Goal: Task Accomplishment & Management: Manage account settings

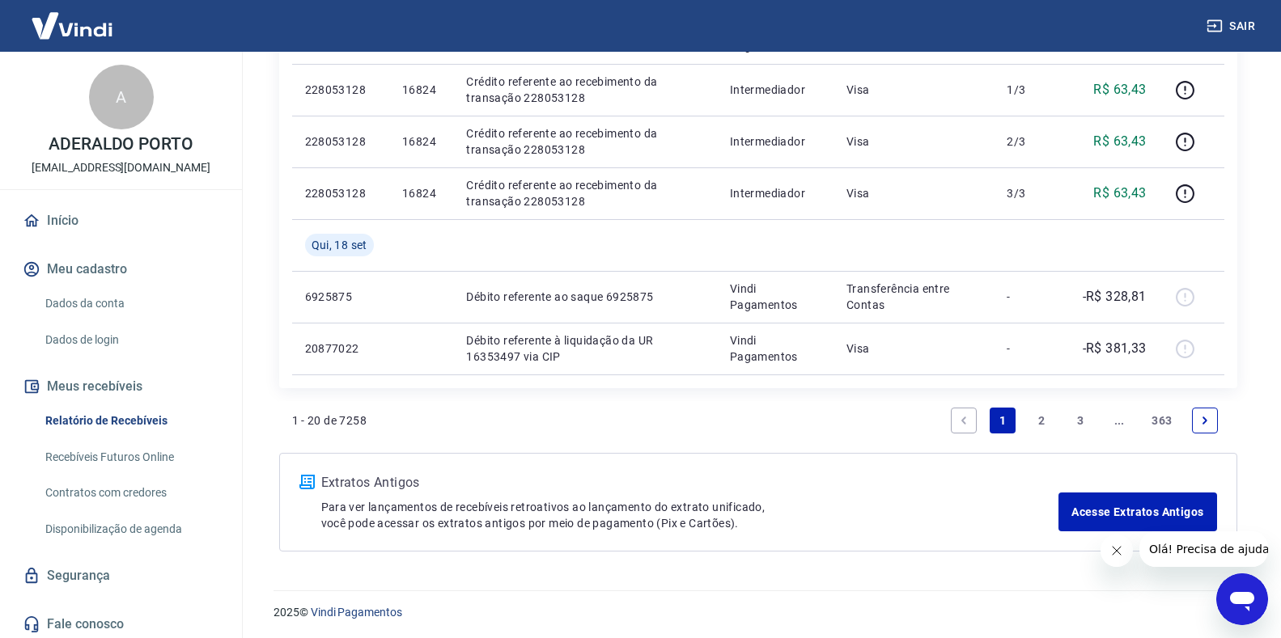
scroll to position [1253, 0]
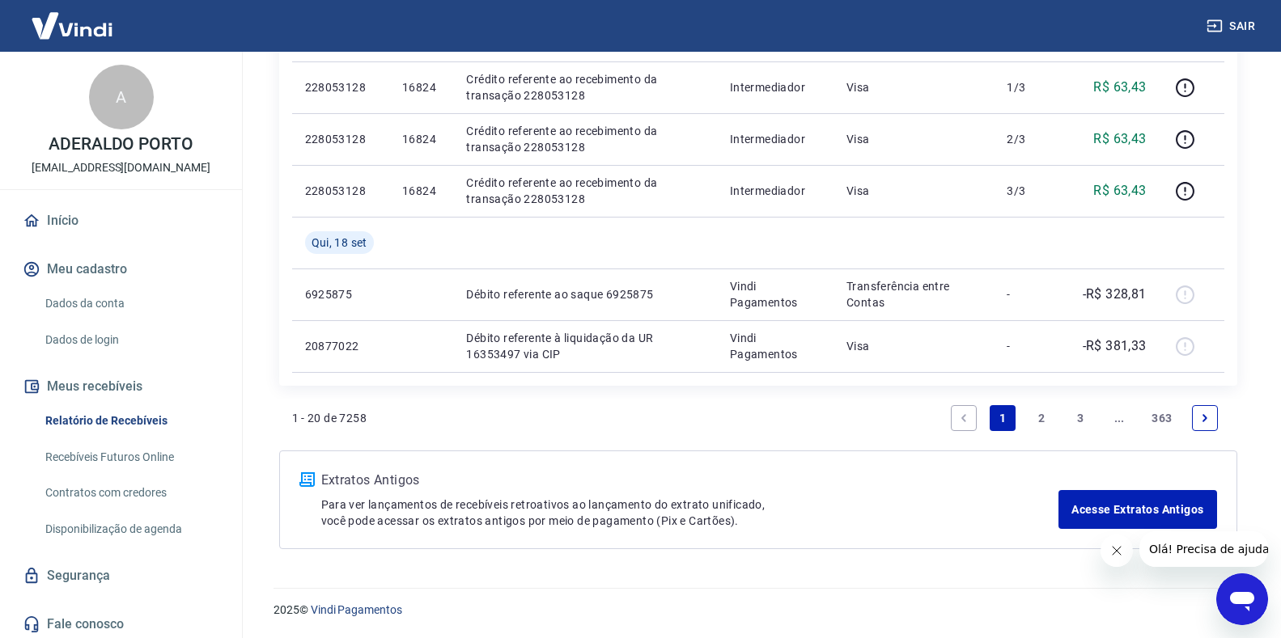
click at [1205, 419] on icon "Next page" at bounding box center [1204, 417] width 5 height 7
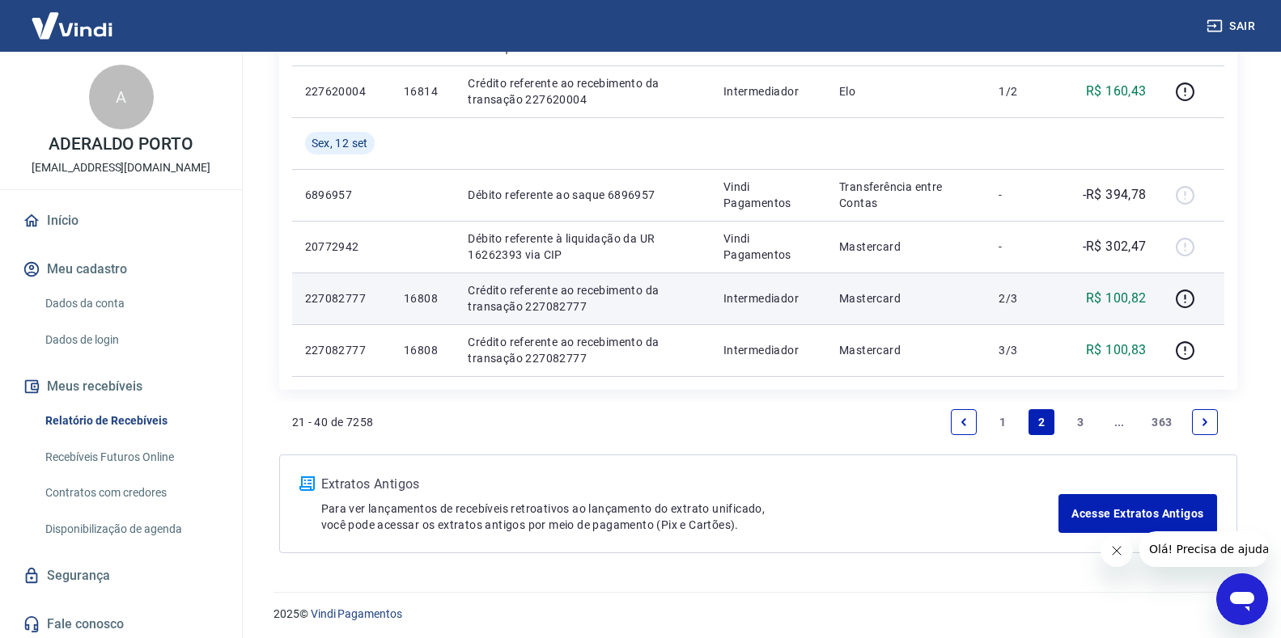
scroll to position [1201, 0]
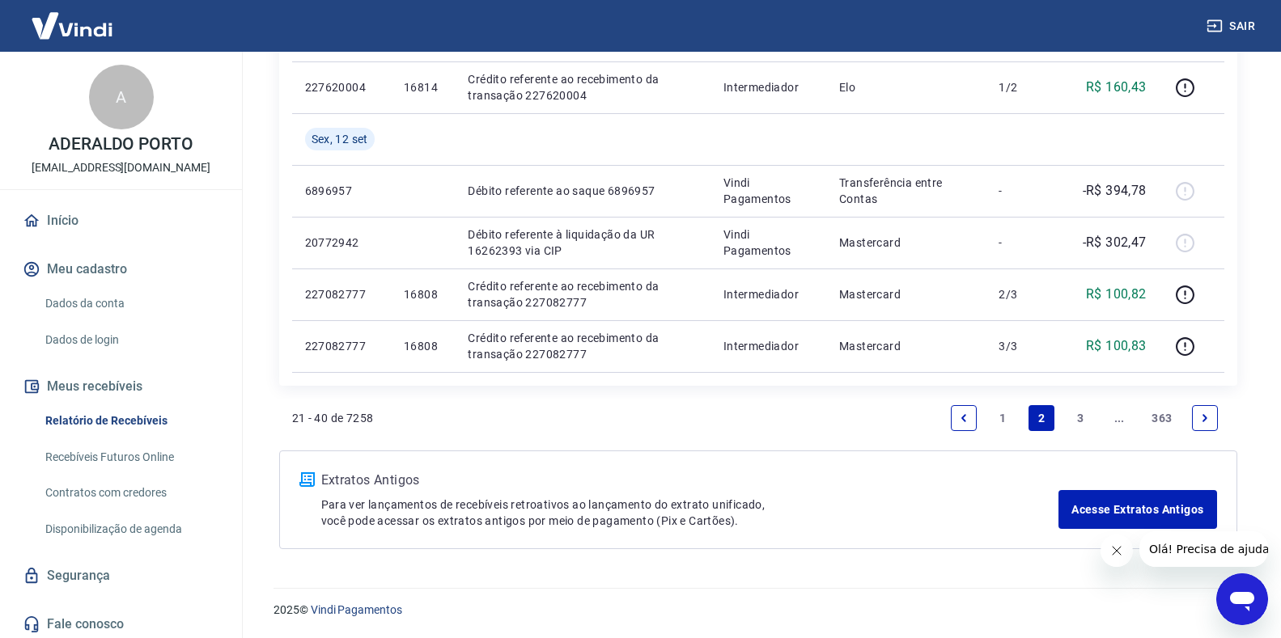
click at [1078, 412] on link "3" at bounding box center [1080, 418] width 26 height 26
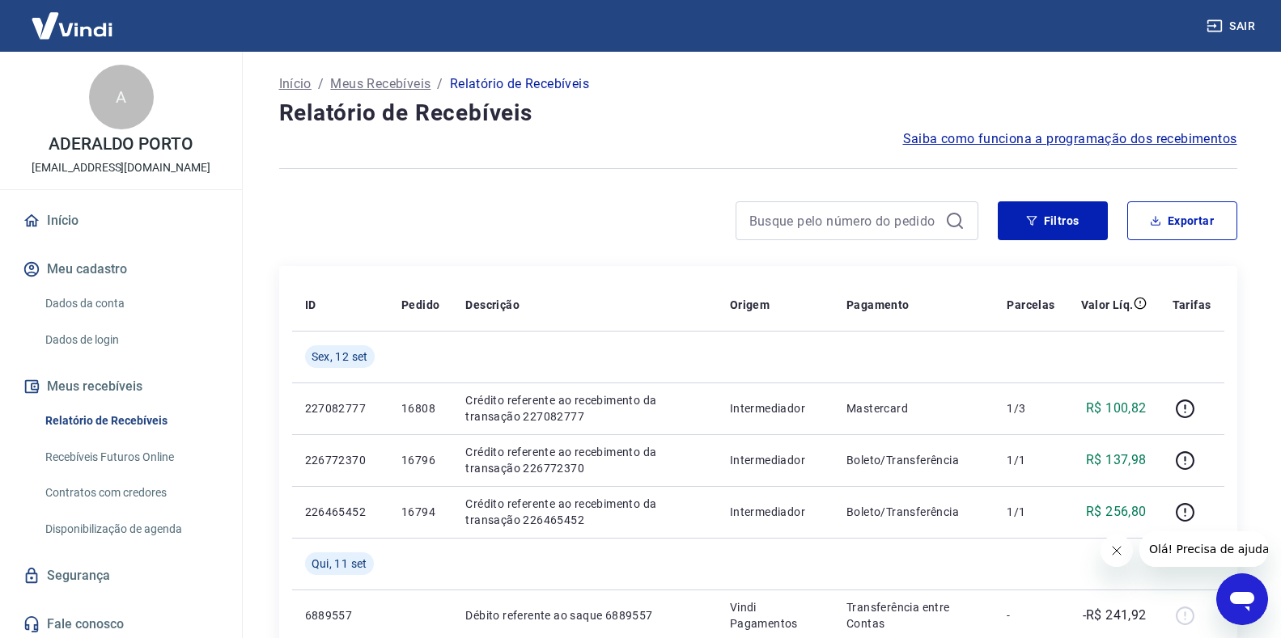
click at [93, 422] on link "Relatório de Recebíveis" at bounding box center [131, 421] width 184 height 33
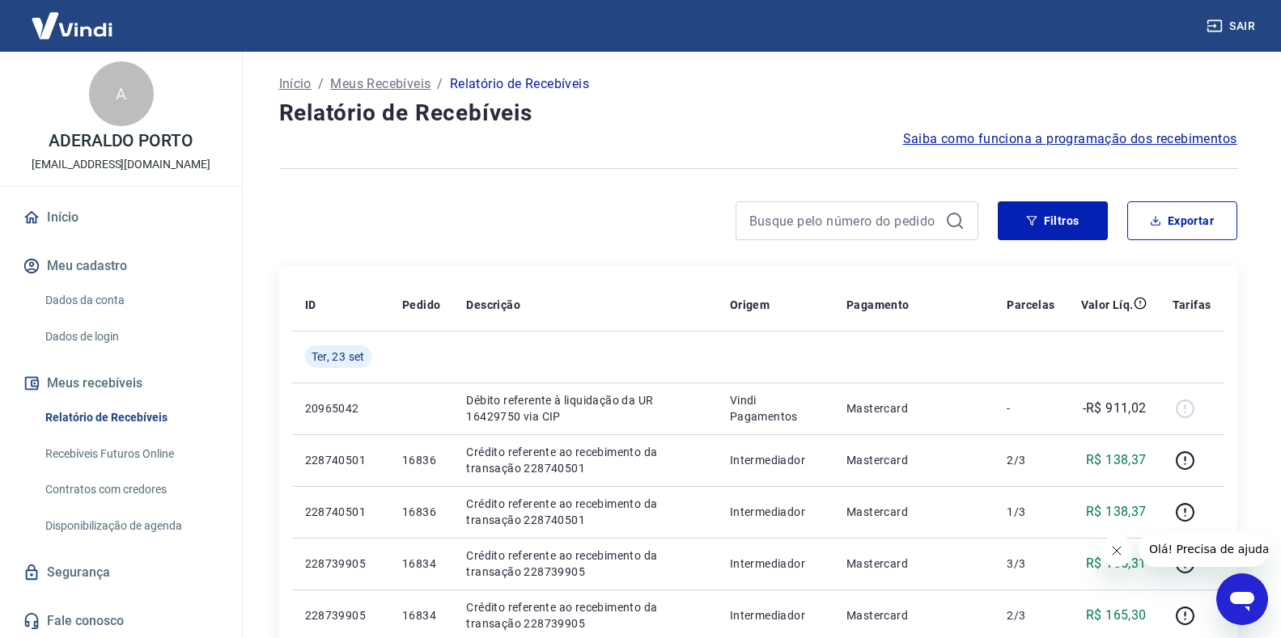
scroll to position [4, 0]
click at [86, 454] on link "Recebíveis Futuros Online" at bounding box center [131, 453] width 184 height 33
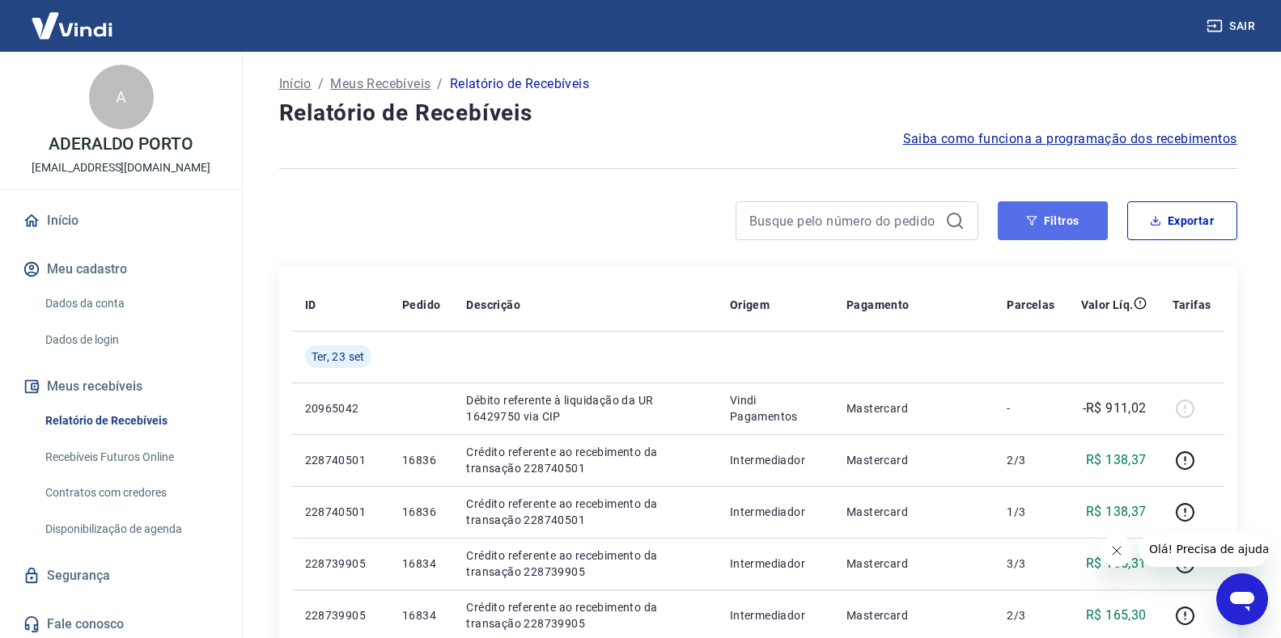
click at [1052, 221] on button "Filtros" at bounding box center [1053, 220] width 110 height 39
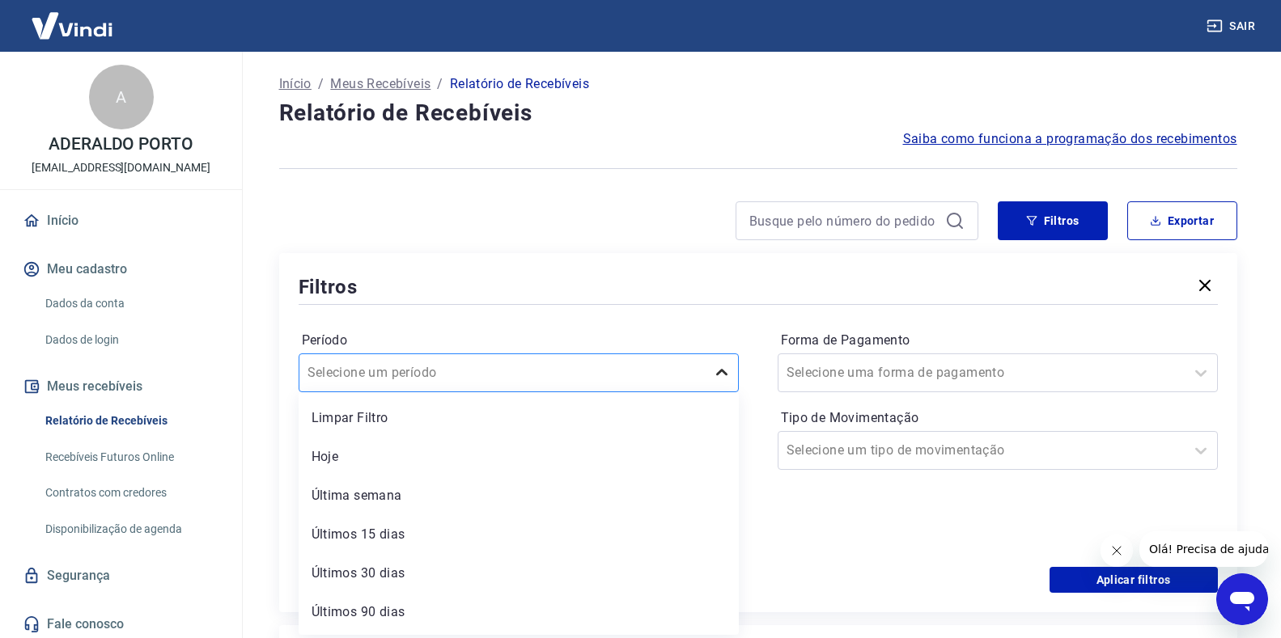
click at [719, 376] on icon at bounding box center [721, 372] width 19 height 19
click at [720, 372] on icon at bounding box center [721, 372] width 19 height 19
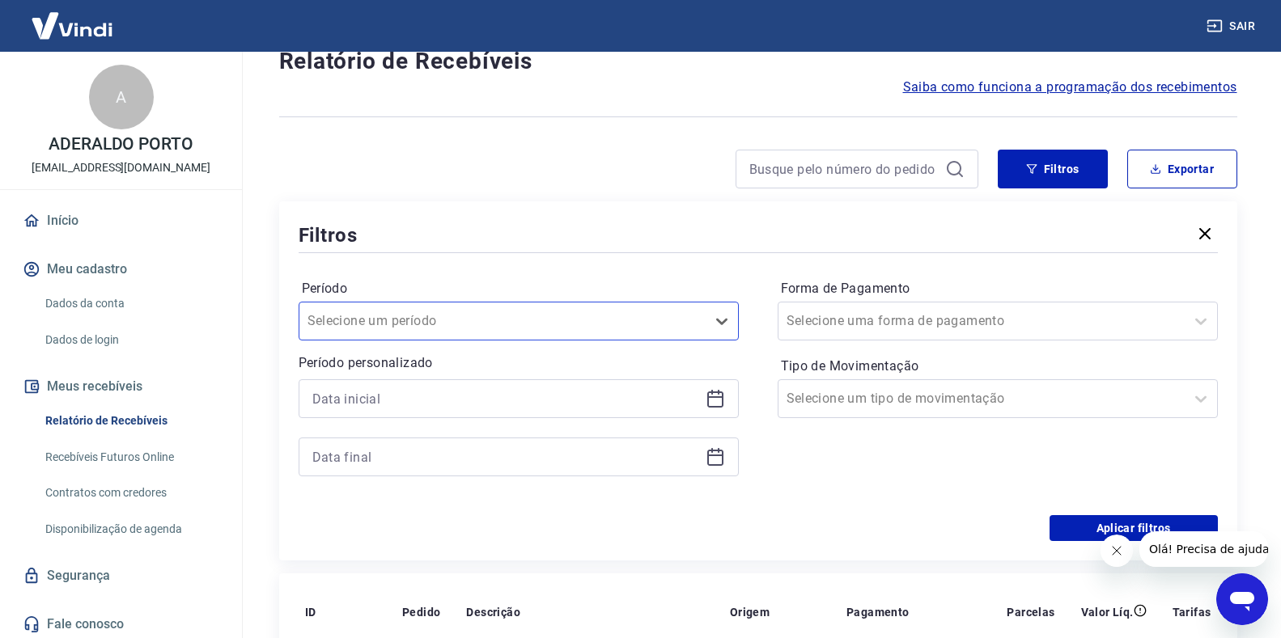
scroll to position [81, 0]
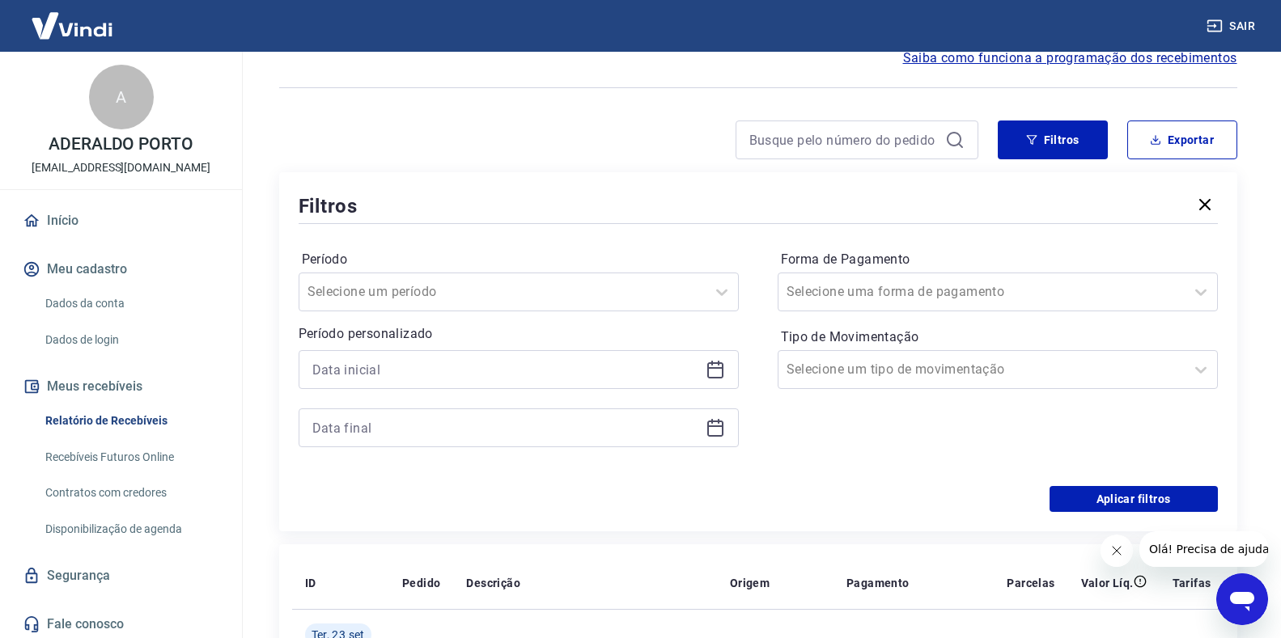
click at [716, 374] on icon at bounding box center [715, 369] width 19 height 19
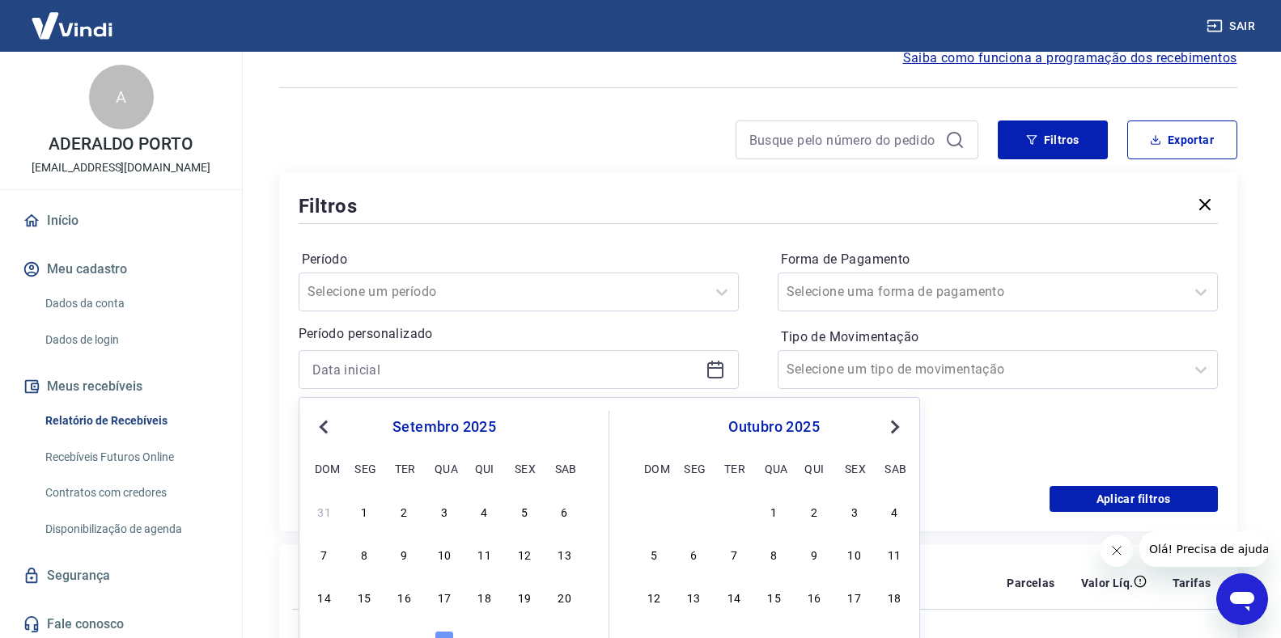
click at [325, 427] on span "Previous Month" at bounding box center [325, 426] width 0 height 19
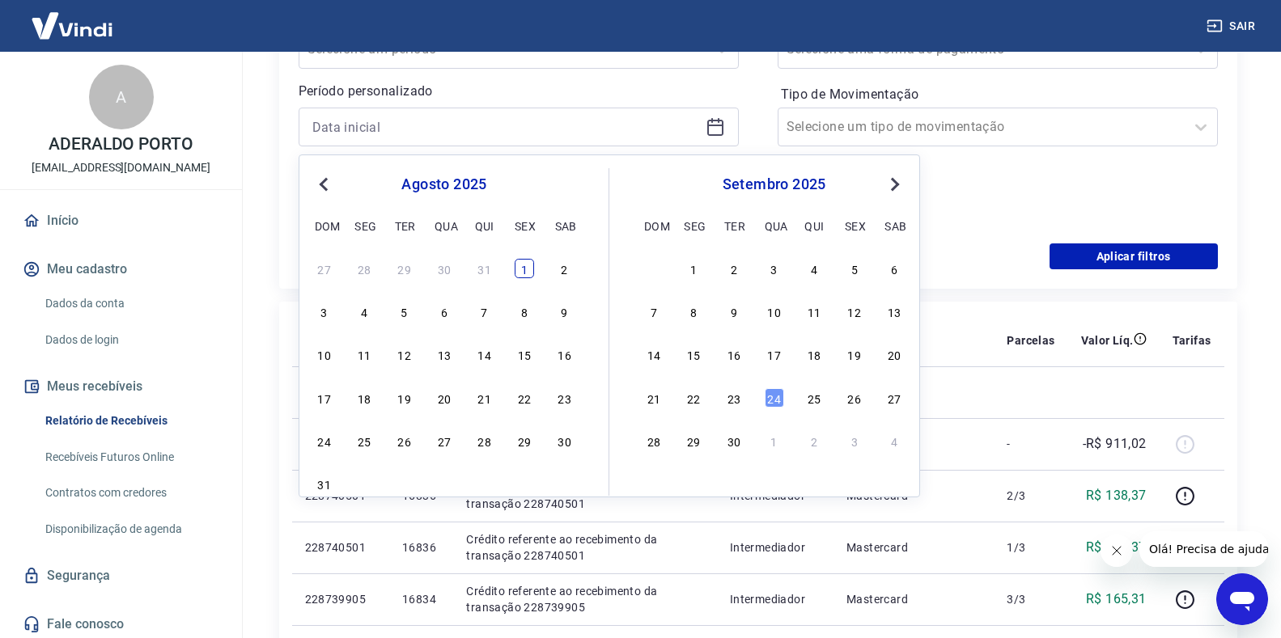
click at [519, 272] on div "1" at bounding box center [524, 268] width 19 height 19
type input "[DATE]"
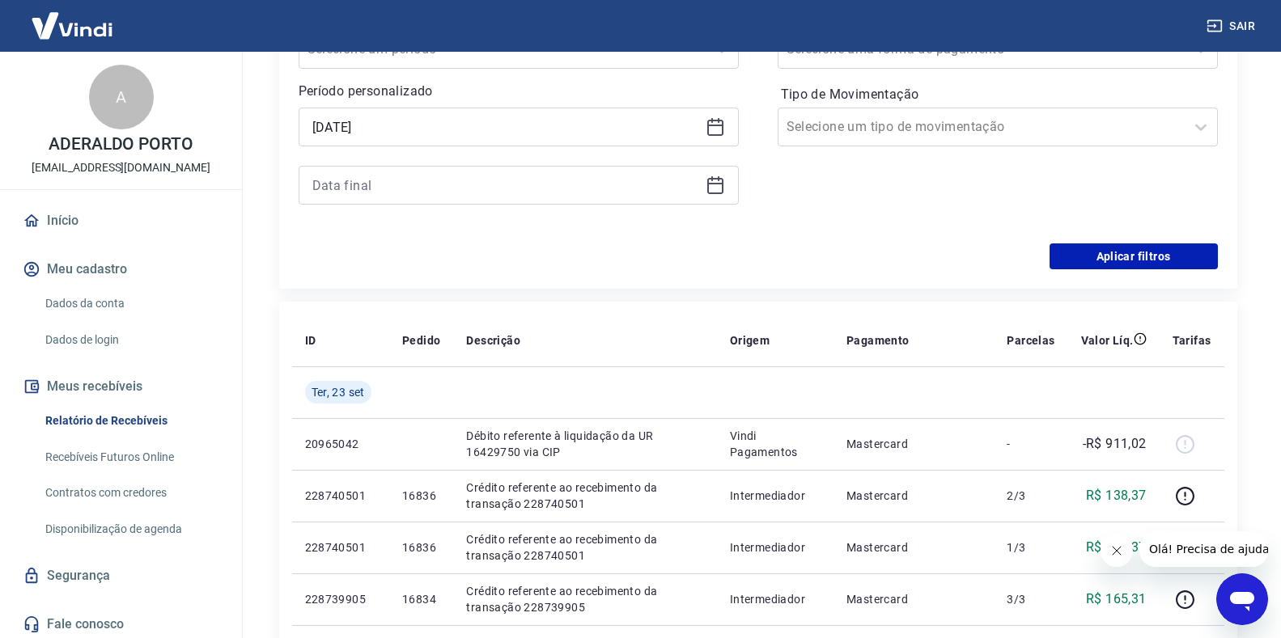
click at [716, 186] on icon at bounding box center [715, 185] width 19 height 19
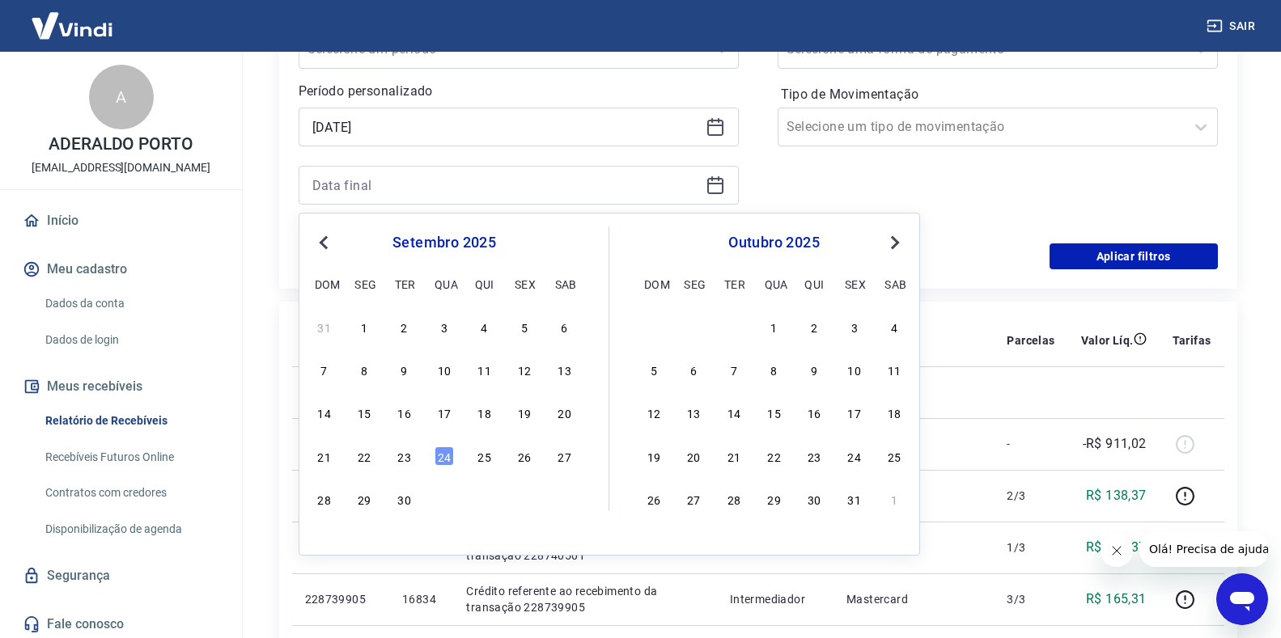
click at [325, 239] on span "Previous Month" at bounding box center [325, 242] width 0 height 19
click at [322, 540] on div "31" at bounding box center [324, 541] width 19 height 19
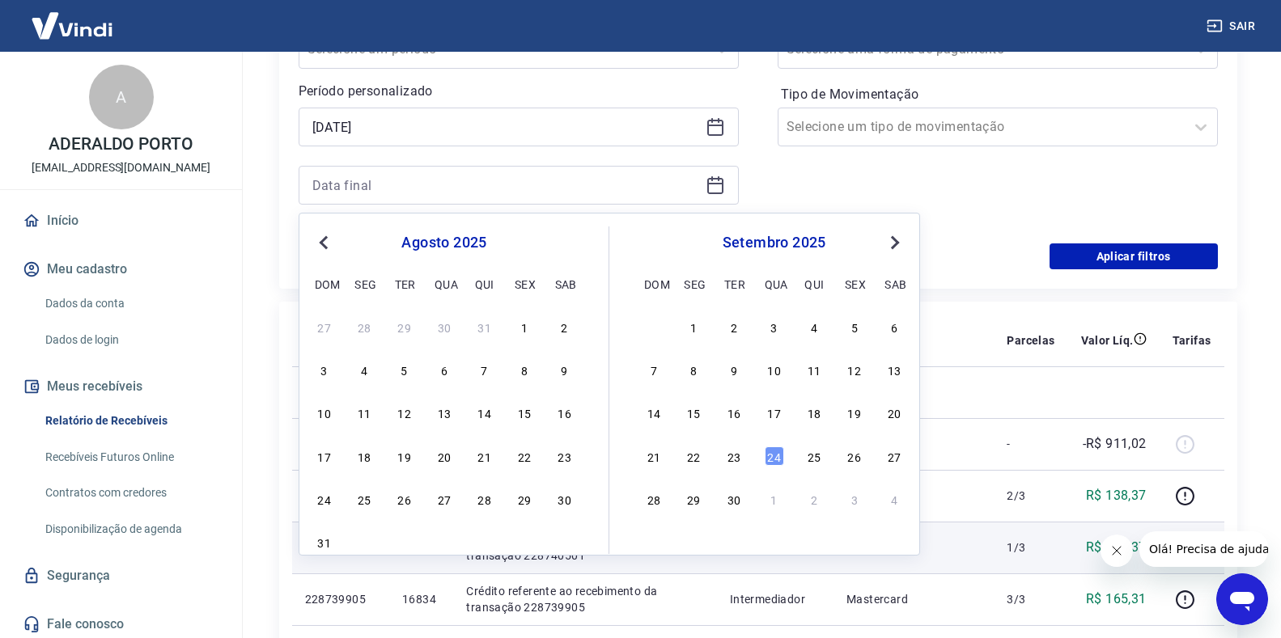
type input "[DATE]"
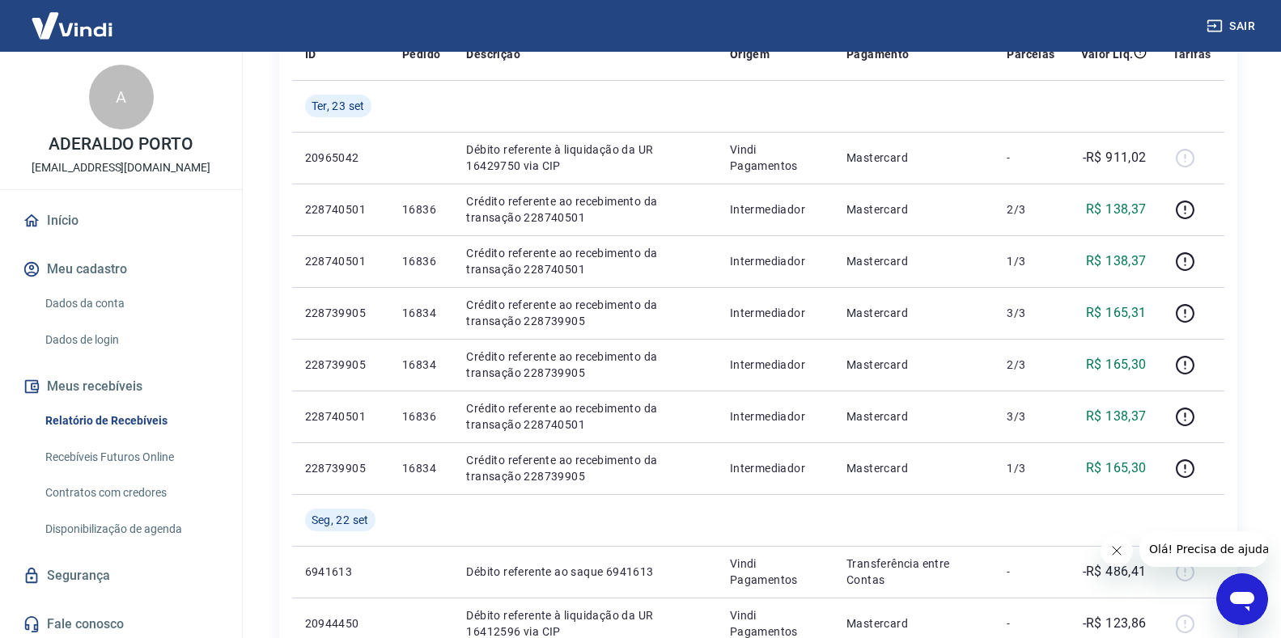
scroll to position [243, 0]
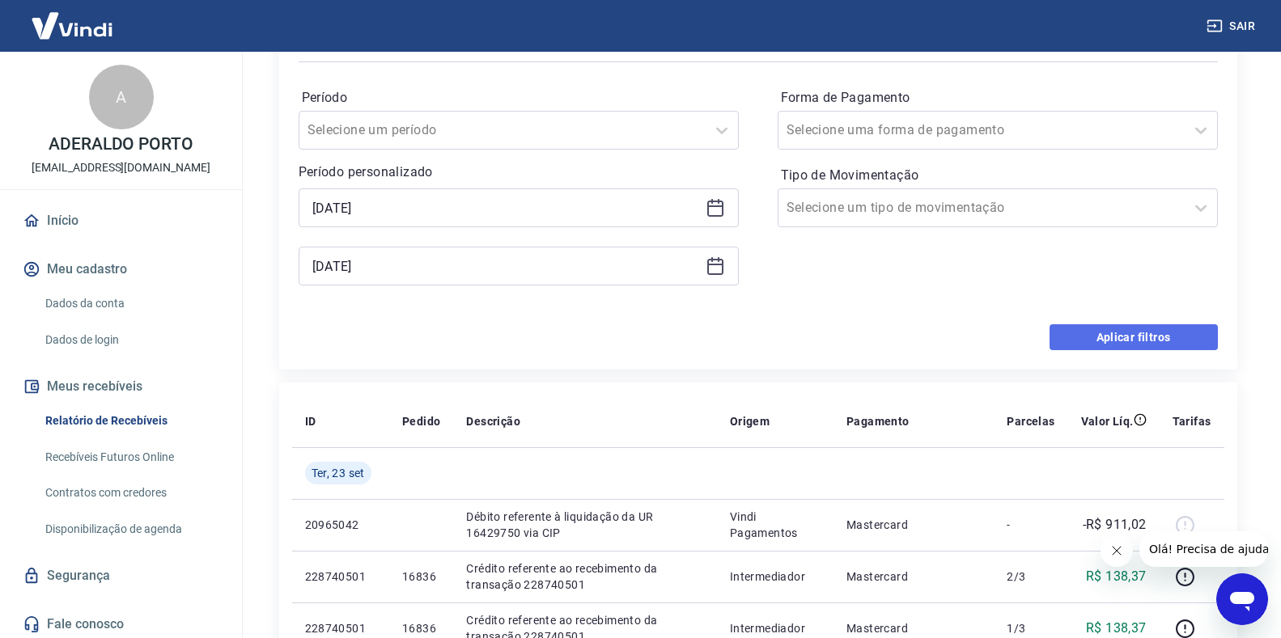
click at [1125, 334] on button "Aplicar filtros" at bounding box center [1133, 337] width 168 height 26
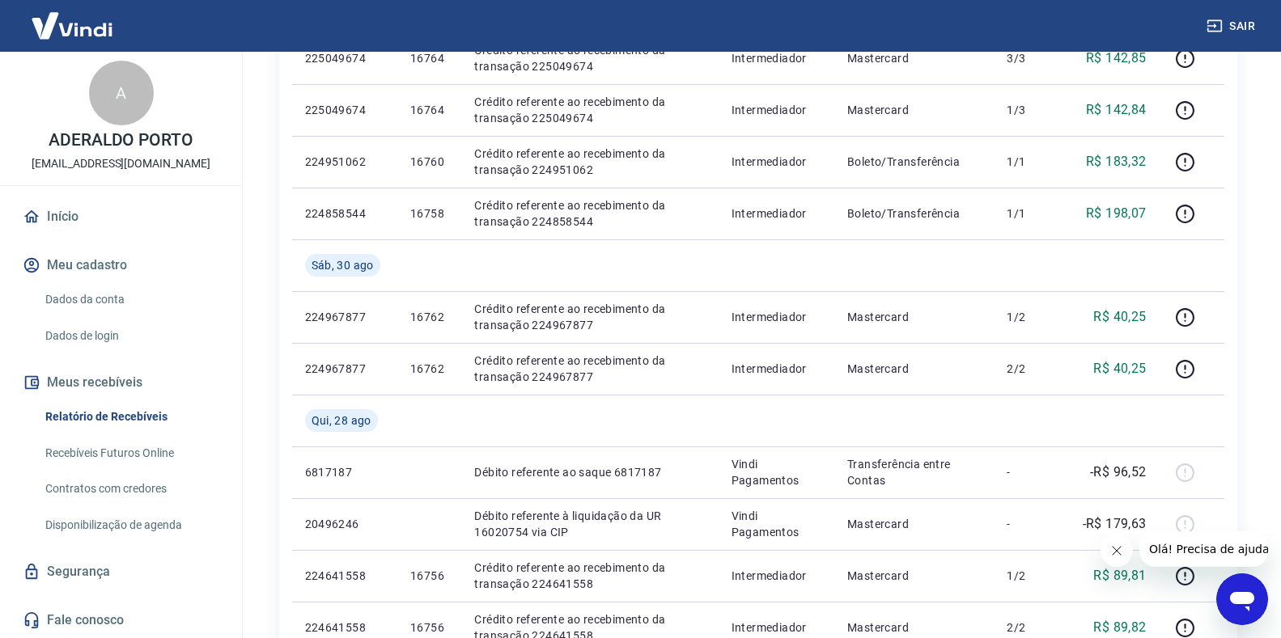
scroll to position [405, 0]
click at [63, 215] on link "Início" at bounding box center [120, 217] width 203 height 36
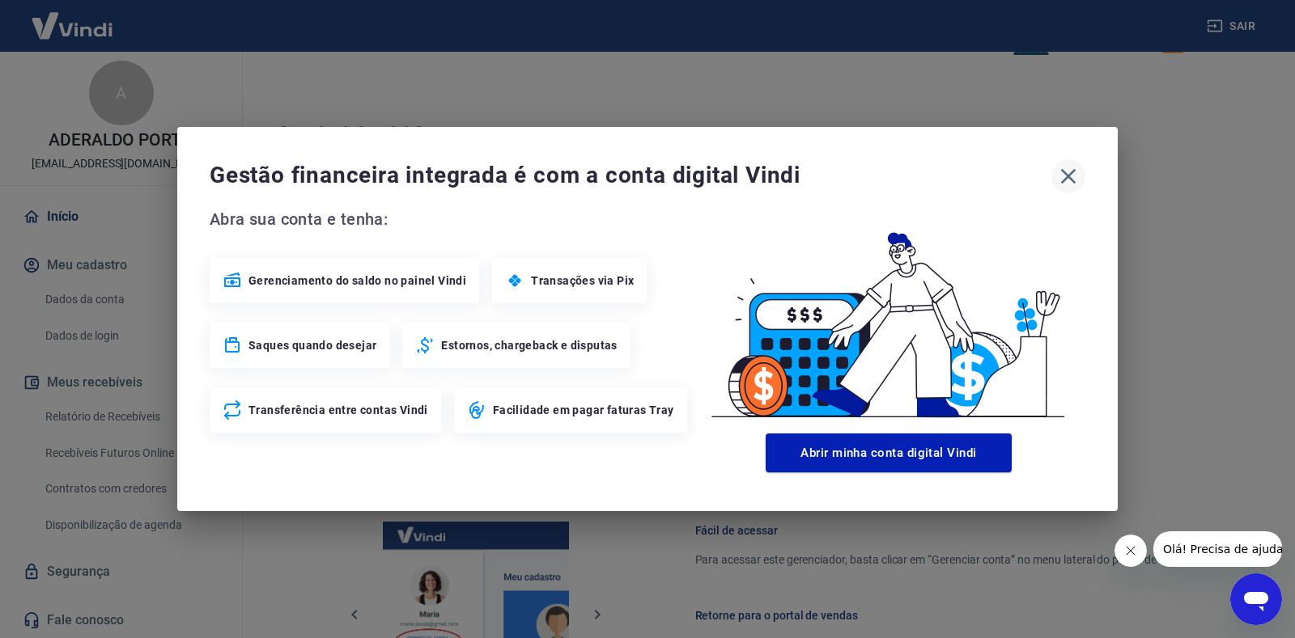
click at [1066, 172] on icon "button" at bounding box center [1068, 176] width 26 height 26
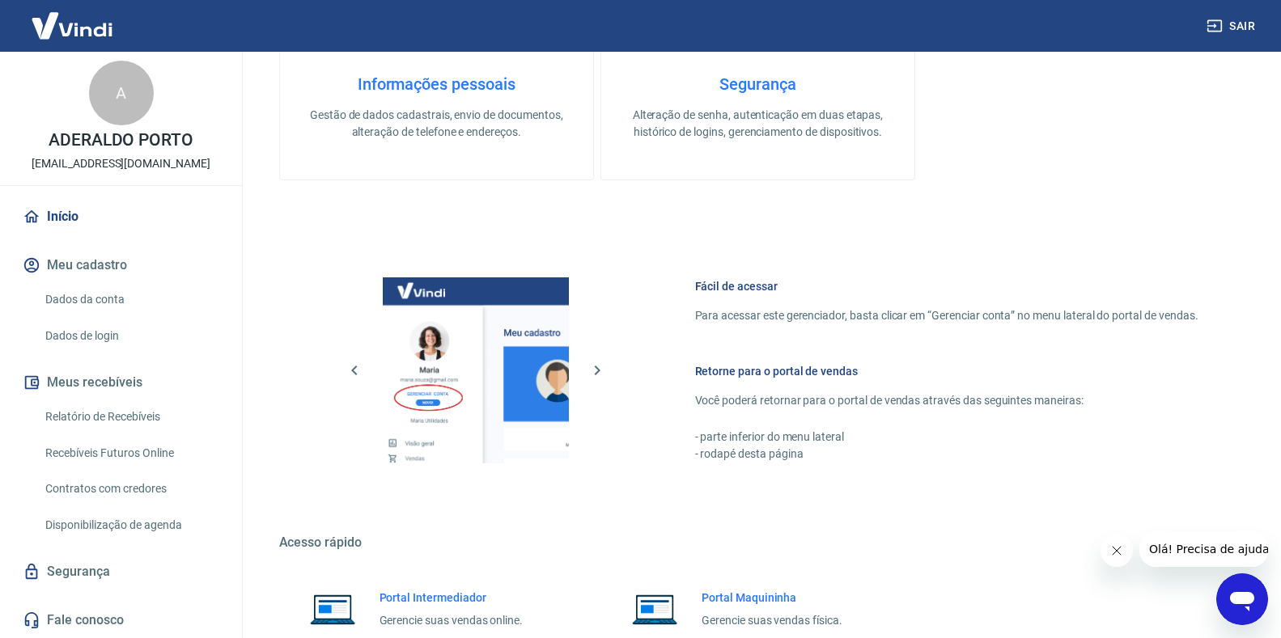
scroll to position [305, 0]
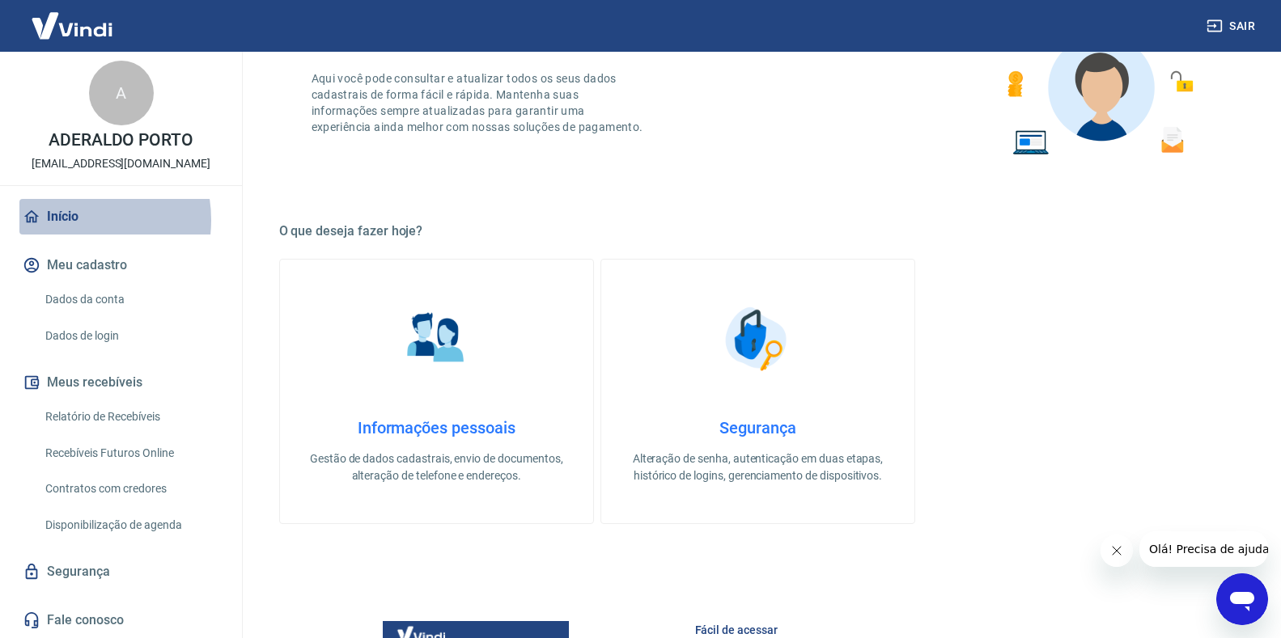
click at [68, 220] on link "Início" at bounding box center [120, 217] width 203 height 36
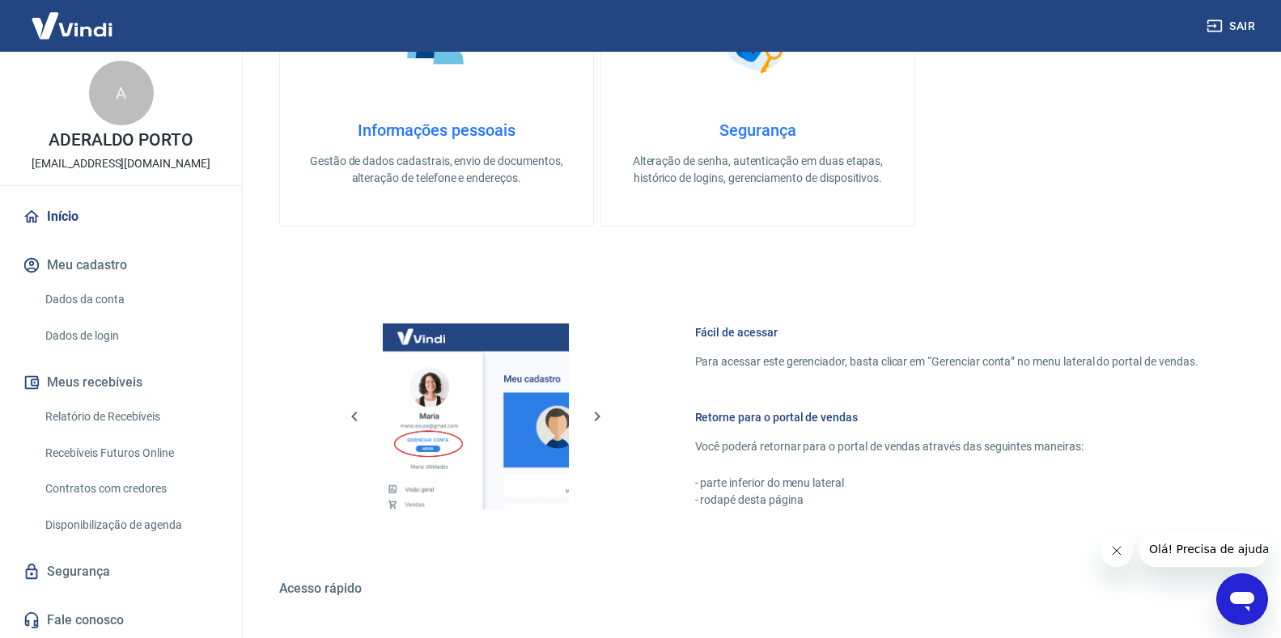
scroll to position [790, 0]
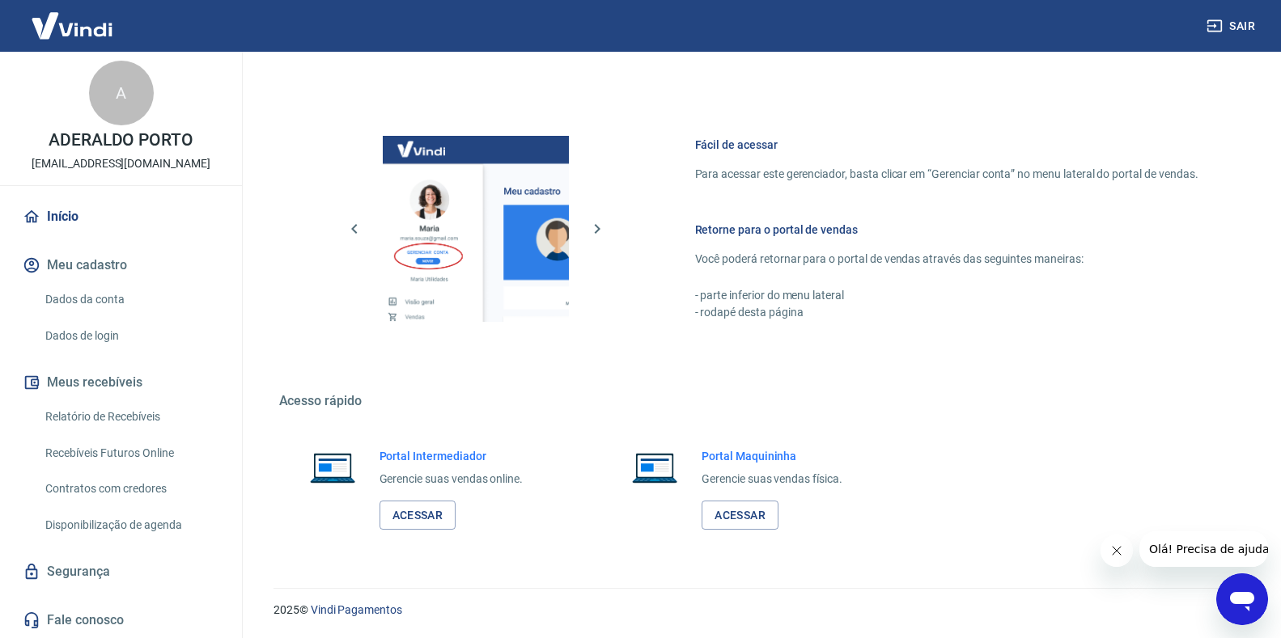
click at [88, 165] on p "[EMAIL_ADDRESS][DOMAIN_NAME]" at bounding box center [121, 163] width 179 height 17
click at [48, 218] on link "Início" at bounding box center [120, 217] width 203 height 36
click at [50, 216] on link "Início" at bounding box center [120, 217] width 203 height 36
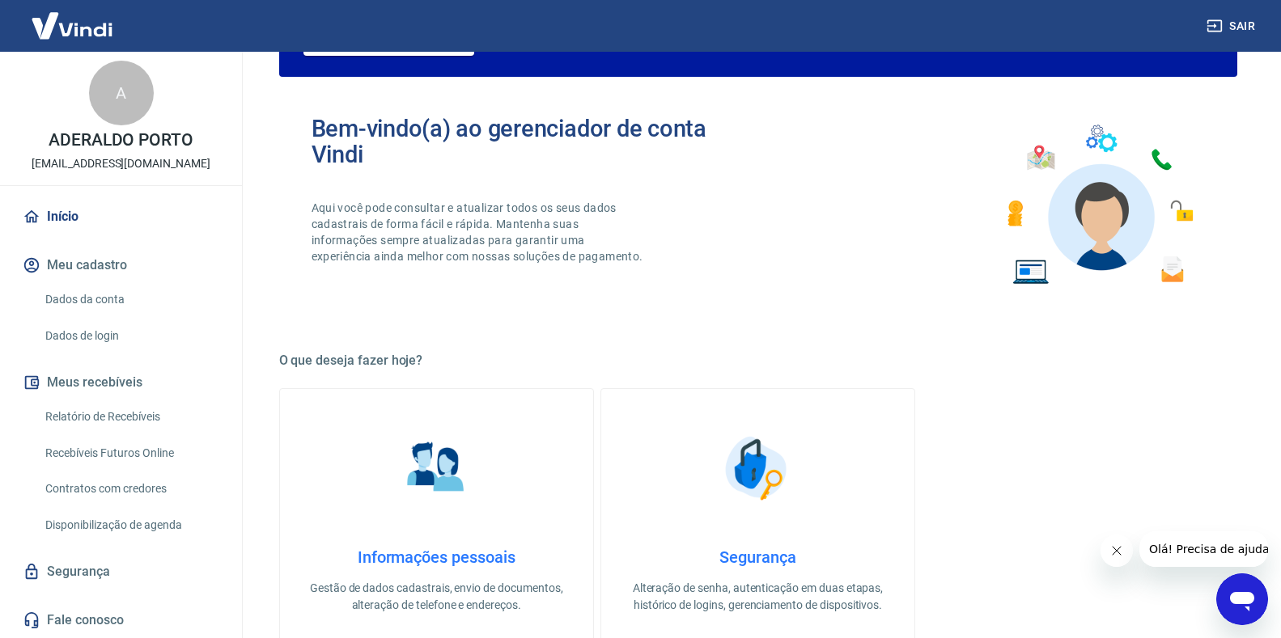
scroll to position [0, 0]
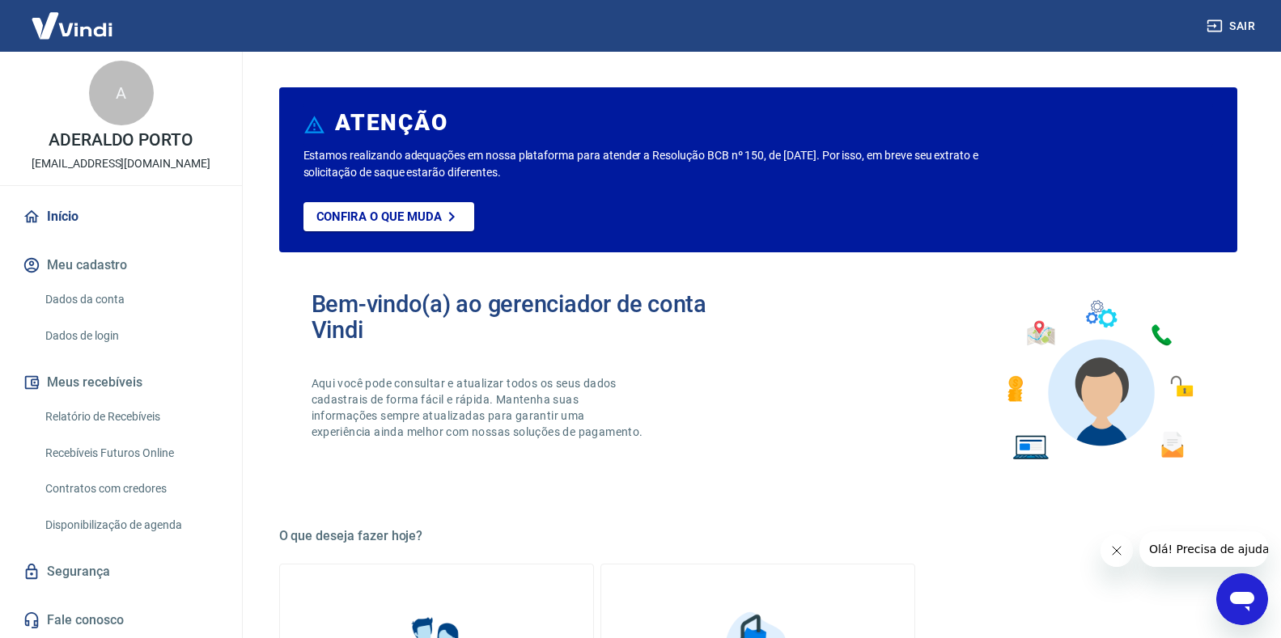
click at [1240, 25] on button "Sair" at bounding box center [1232, 26] width 58 height 30
